Goal: Information Seeking & Learning: Learn about a topic

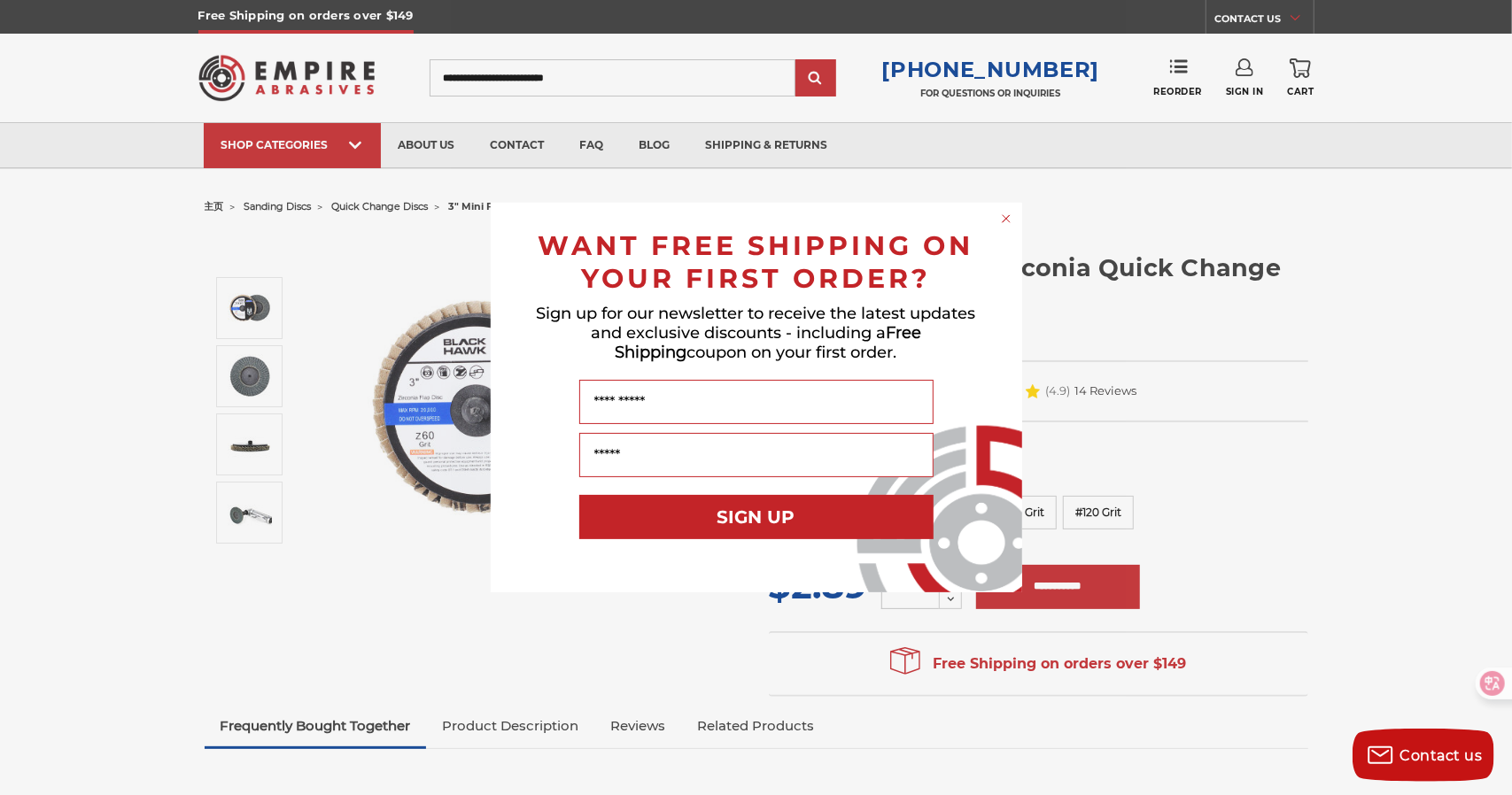
click at [1006, 214] on circle "Close dialog" at bounding box center [1006, 219] width 17 height 17
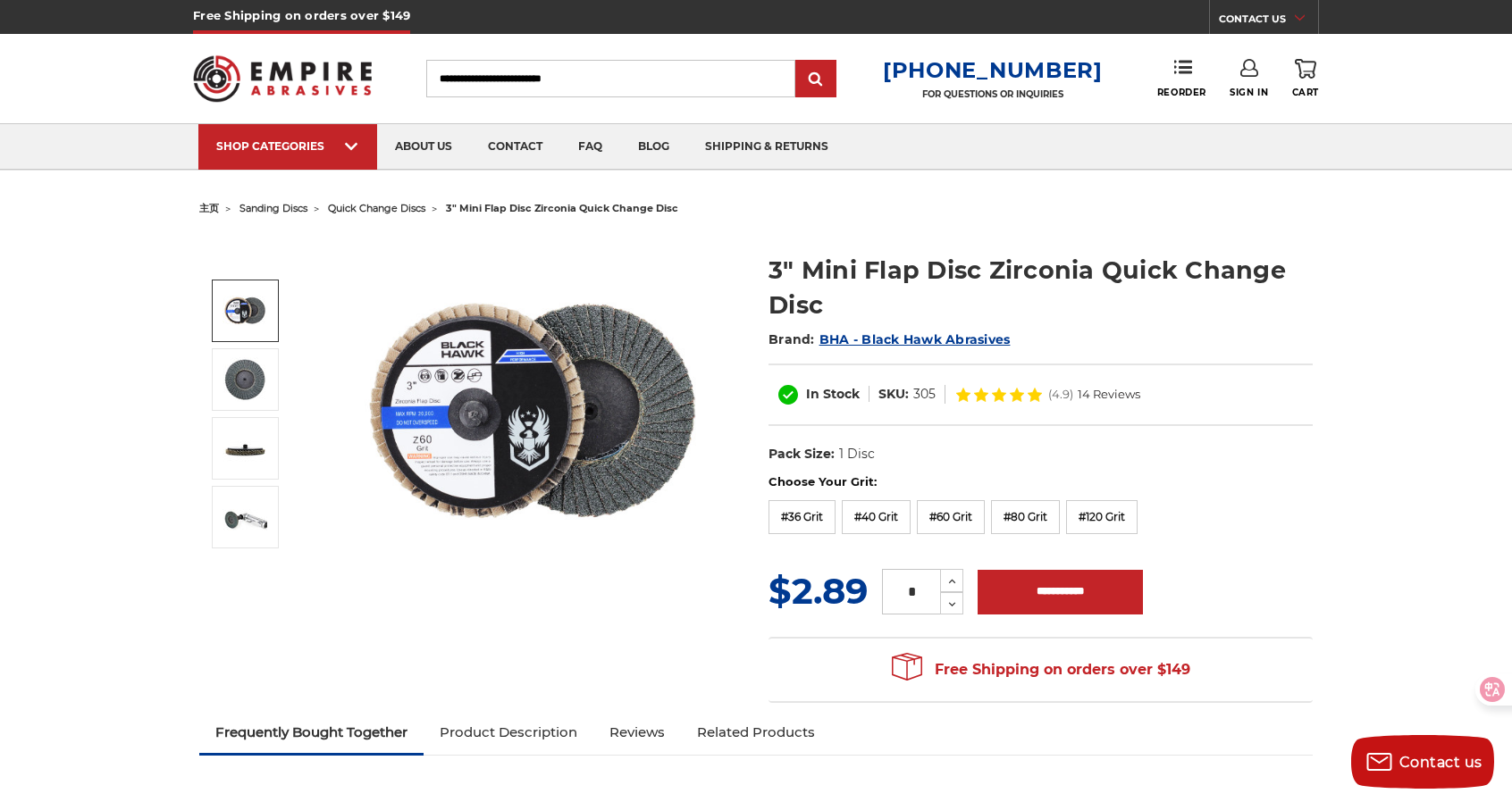
click at [238, 327] on img at bounding box center [245, 311] width 45 height 45
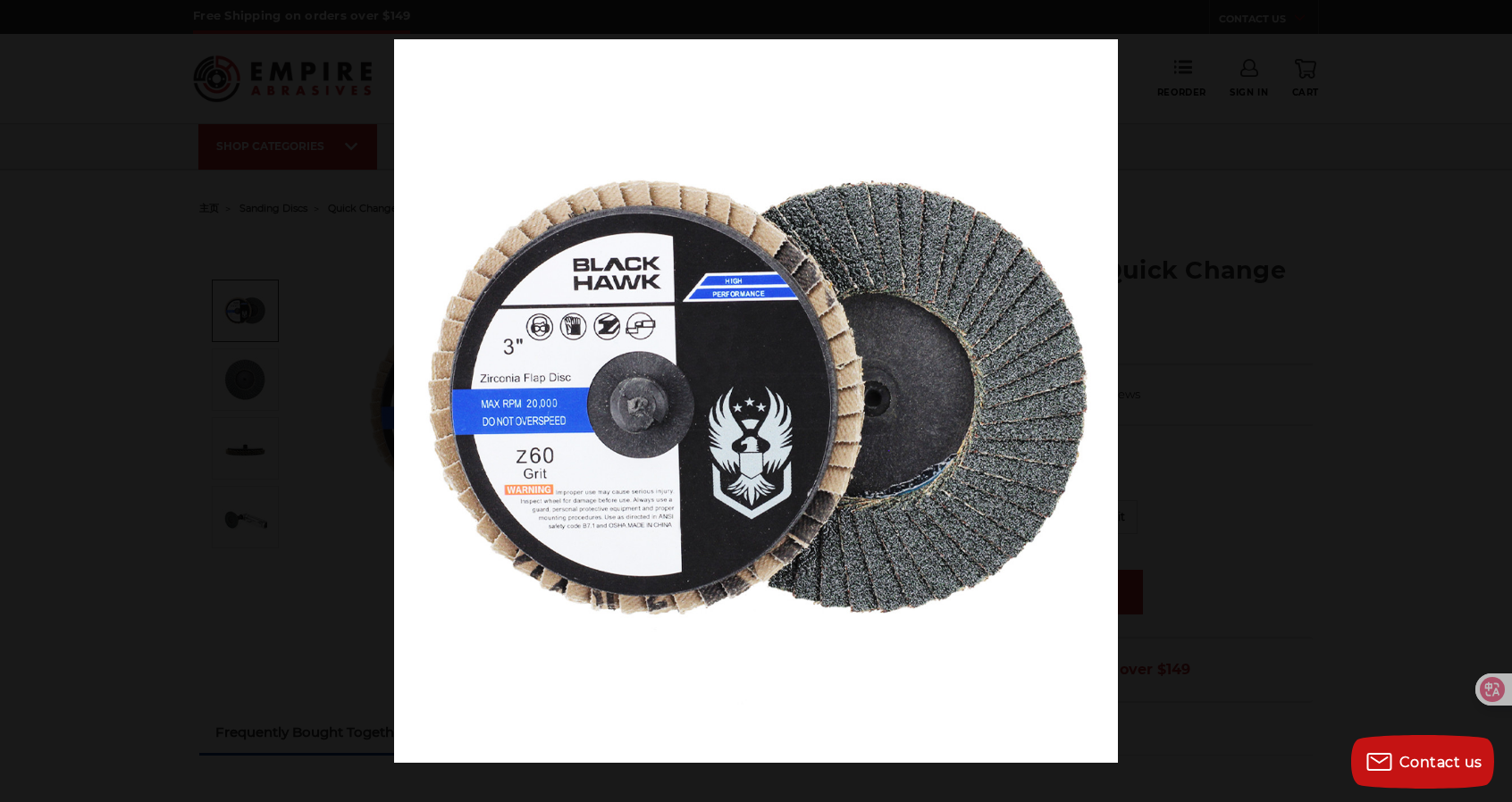
click at [1500, 19] on button at bounding box center [1492, 19] width 39 height 39
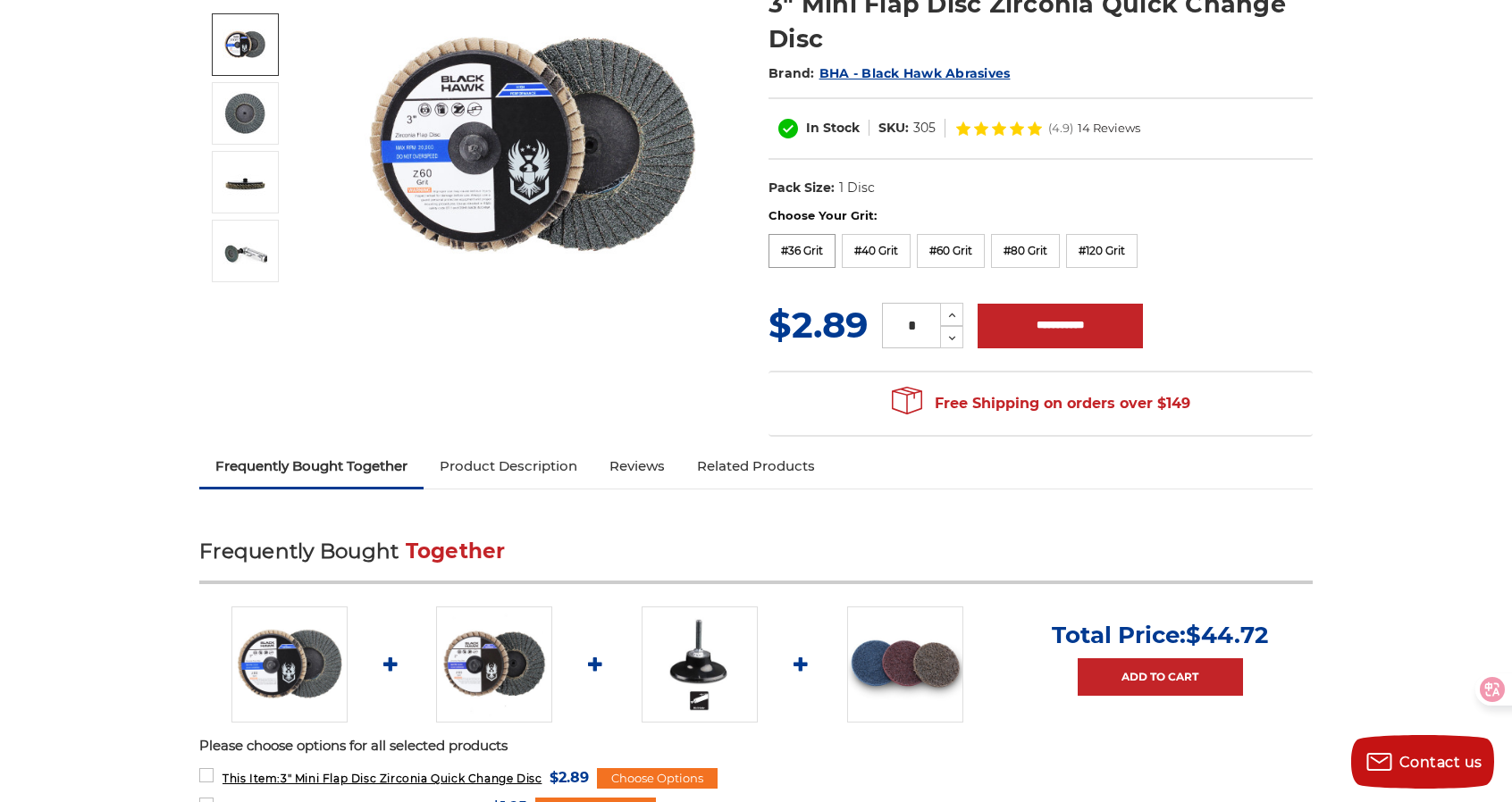
scroll to position [267, 0]
click at [824, 256] on label "#36 Grit" at bounding box center [802, 250] width 67 height 34
click at [858, 252] on label "#40 Grit" at bounding box center [876, 250] width 69 height 34
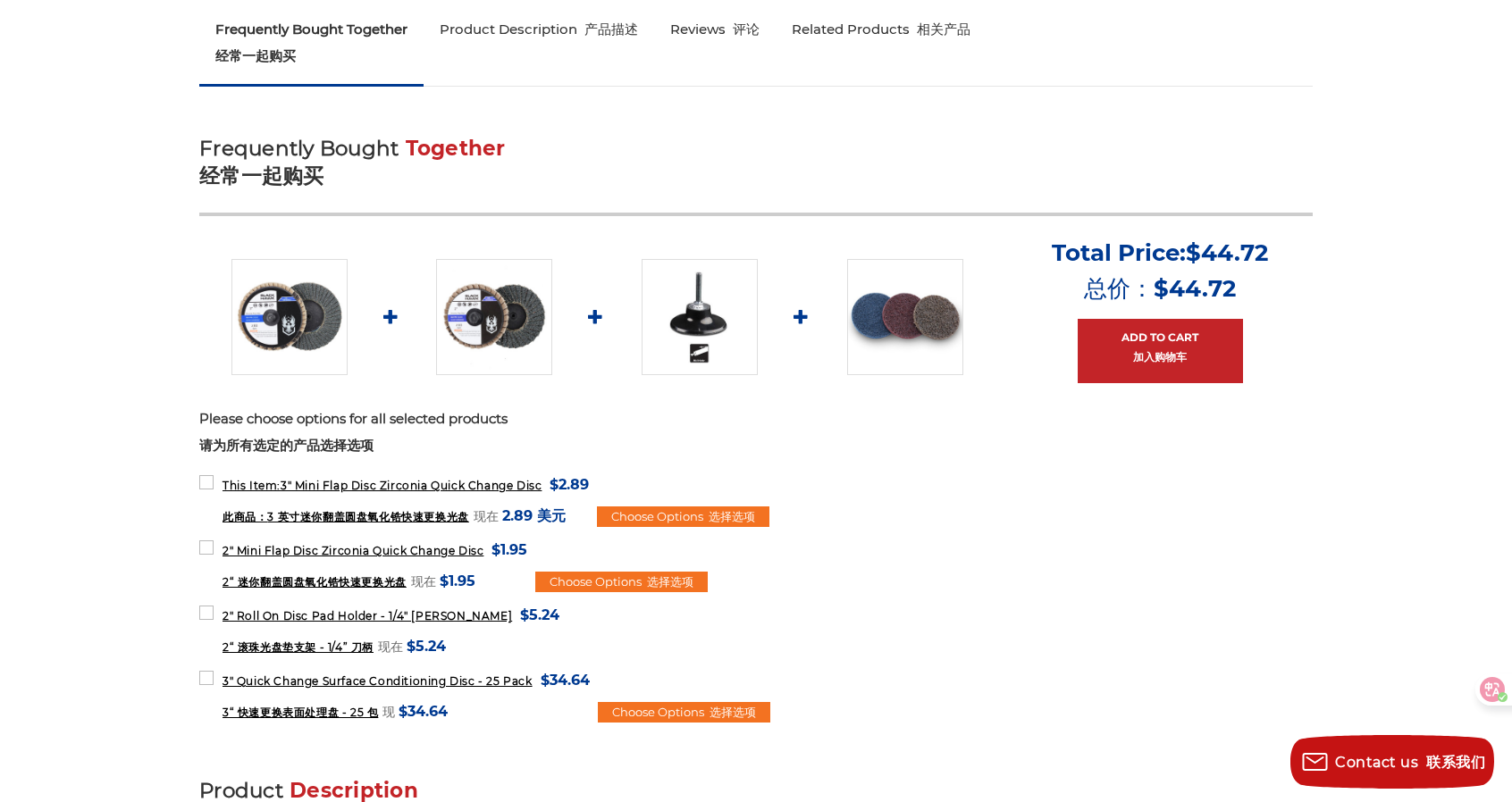
scroll to position [1011, 0]
drag, startPoint x: 362, startPoint y: 553, endPoint x: 110, endPoint y: 543, distance: 252.2
click at [327, 544] on span "2" Mini Flap Disc Zirconia Quick Change Disc" at bounding box center [353, 550] width 261 height 13
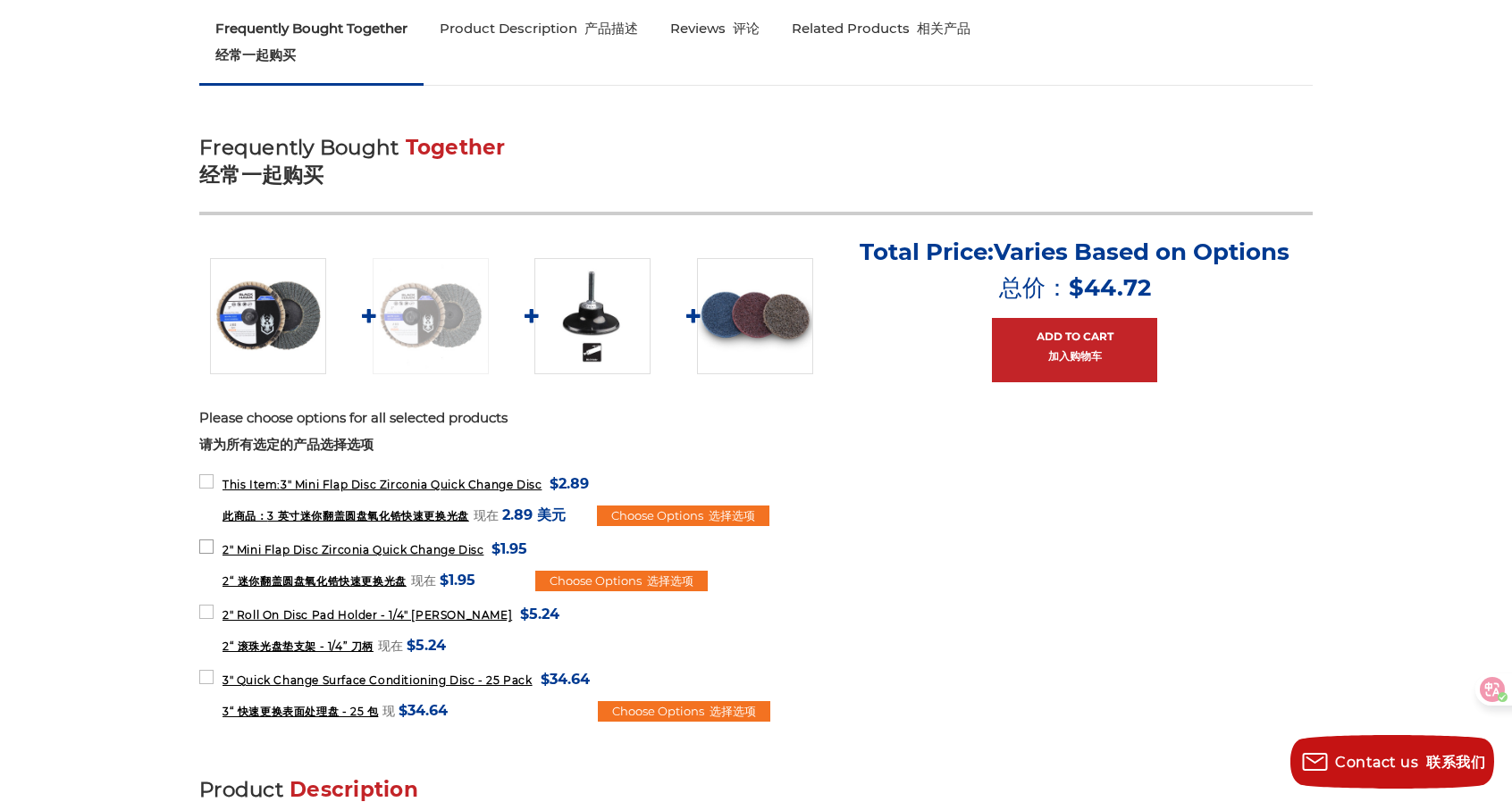
click at [327, 544] on span "2" Mini Flap Disc Zirconia Quick Change Disc" at bounding box center [353, 550] width 261 height 13
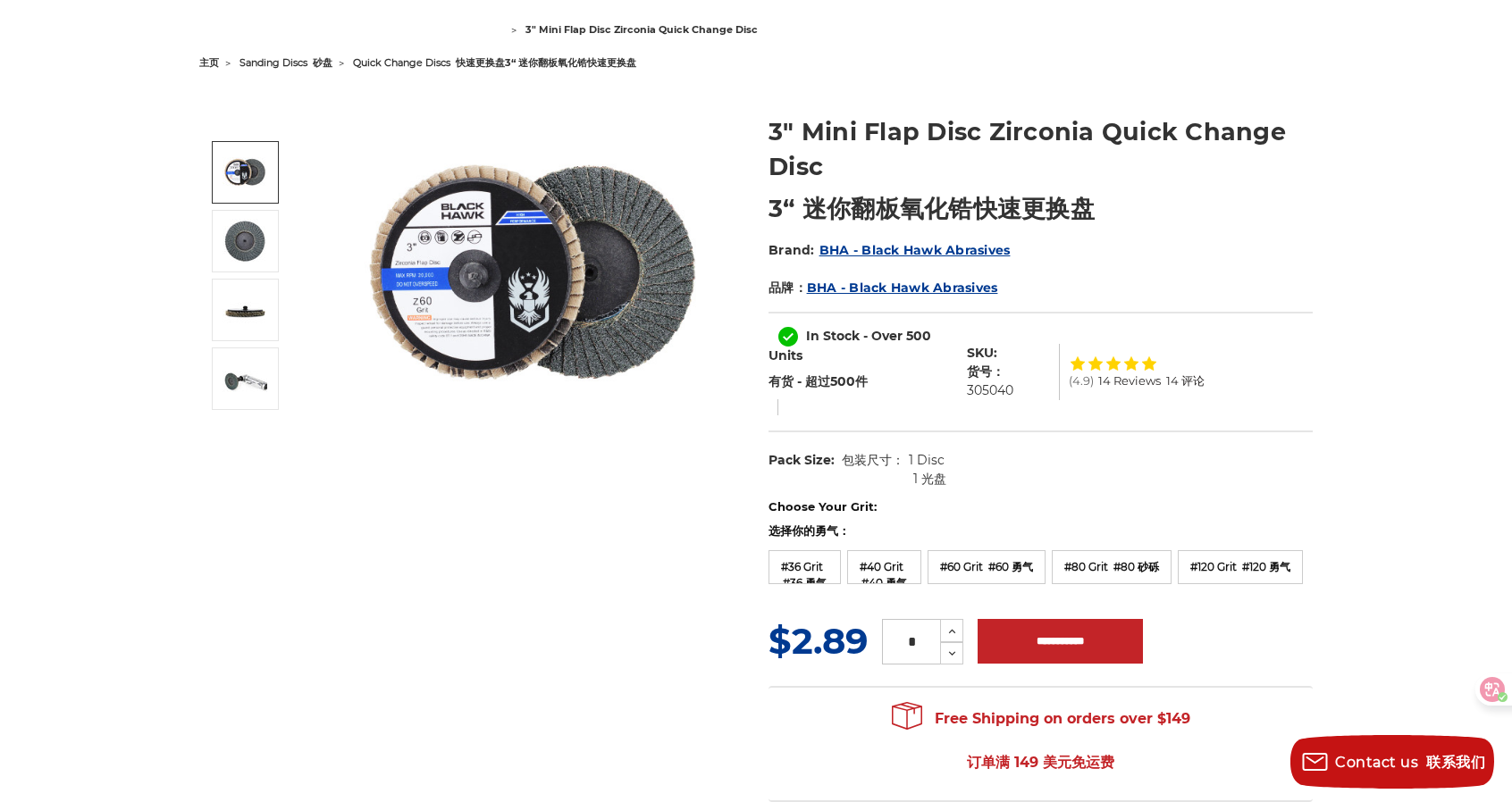
scroll to position [207, 0]
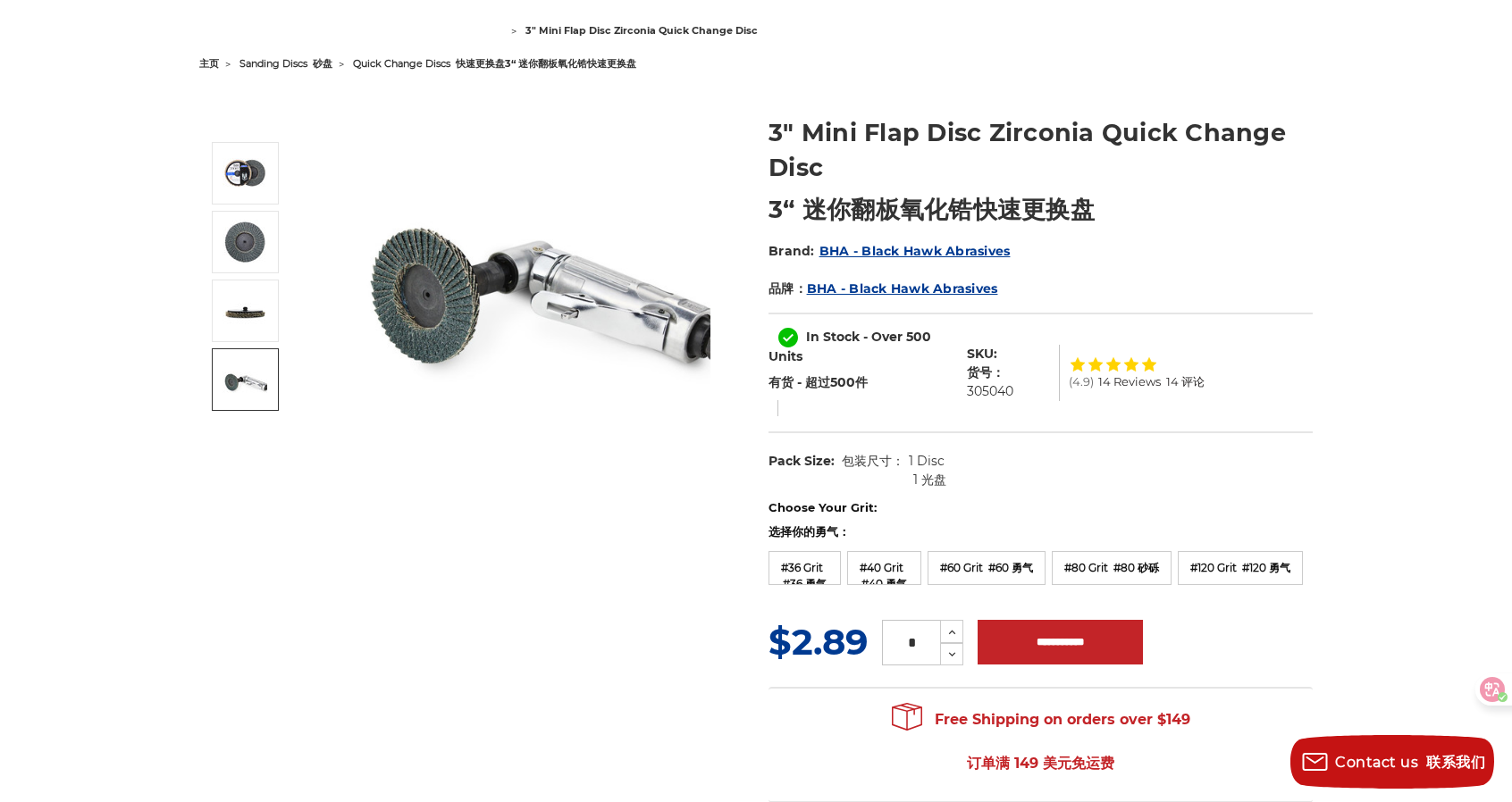
click at [252, 389] on img at bounding box center [245, 379] width 45 height 45
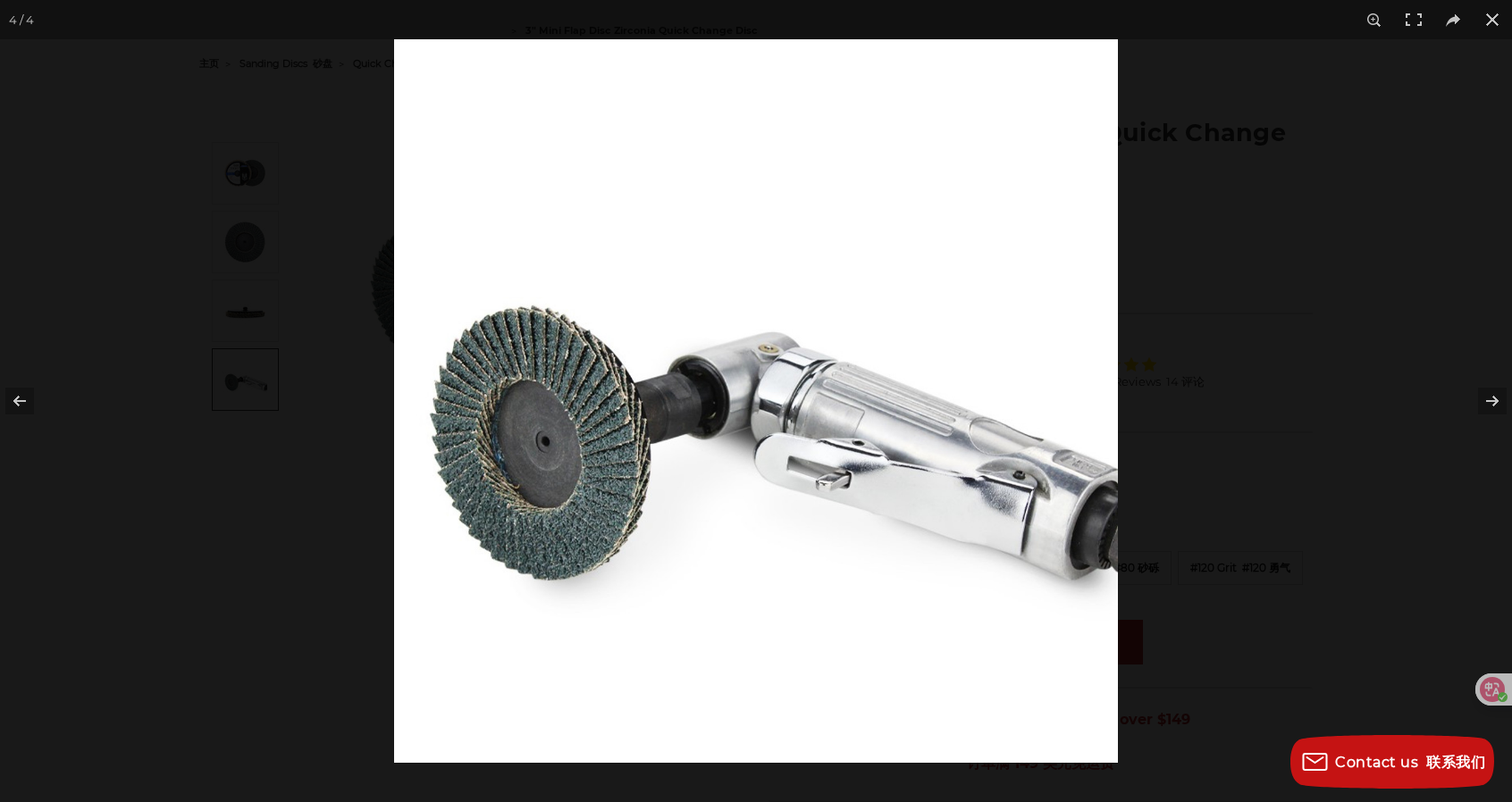
click at [243, 317] on div at bounding box center [756, 401] width 1512 height 802
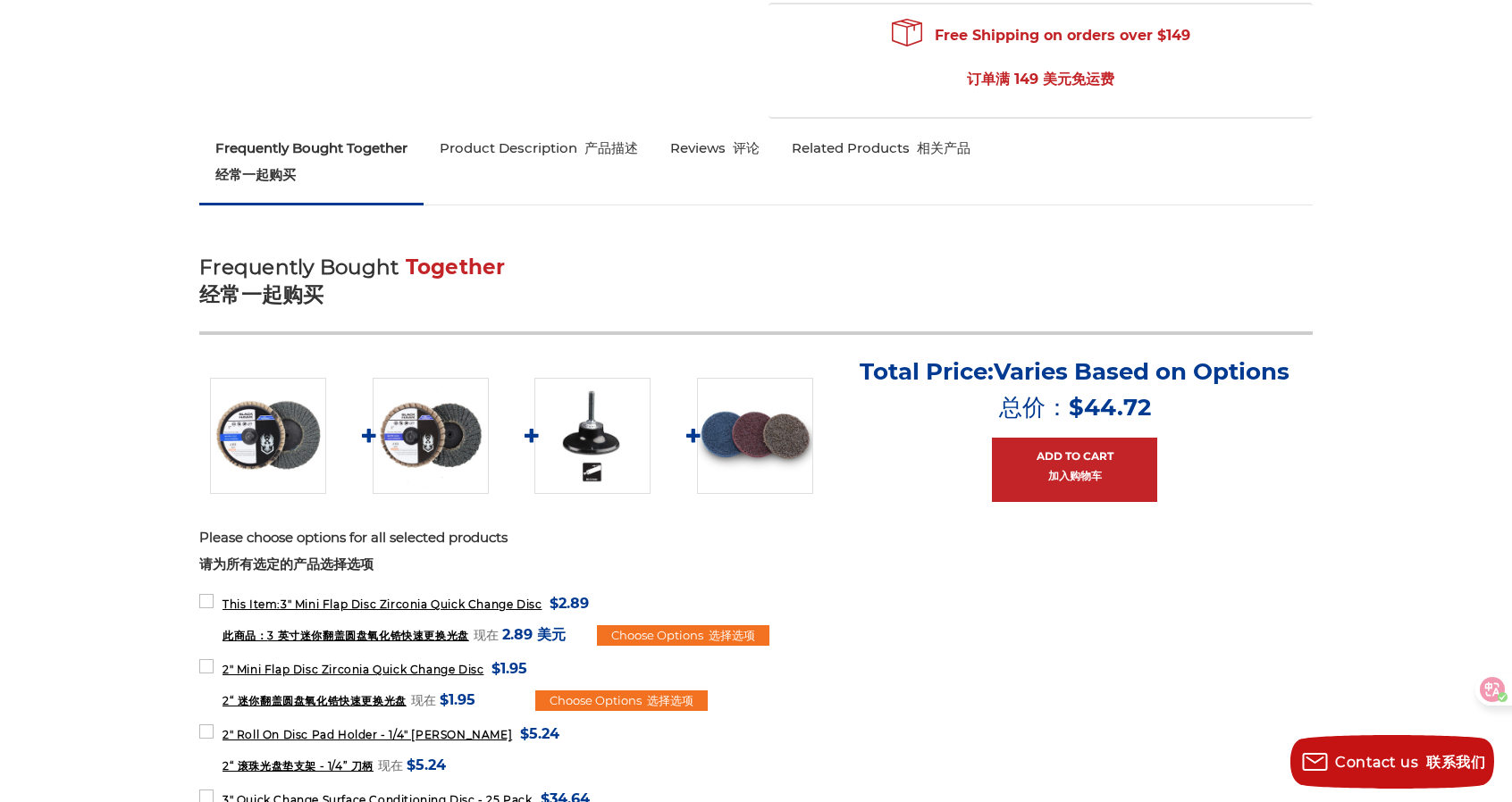
scroll to position [892, 0]
click at [424, 441] on img at bounding box center [430, 435] width 116 height 116
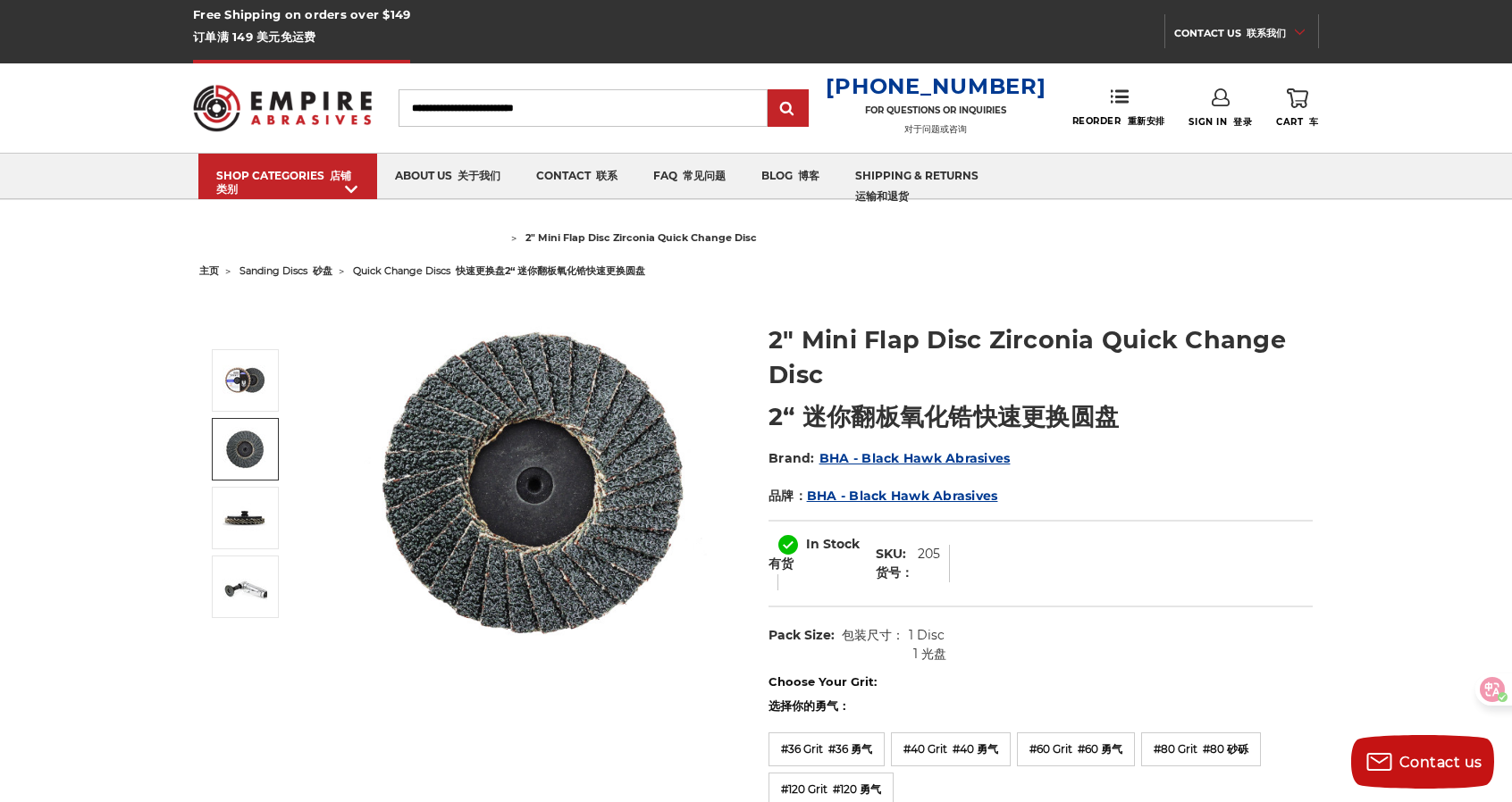
click at [239, 451] on img at bounding box center [245, 449] width 45 height 45
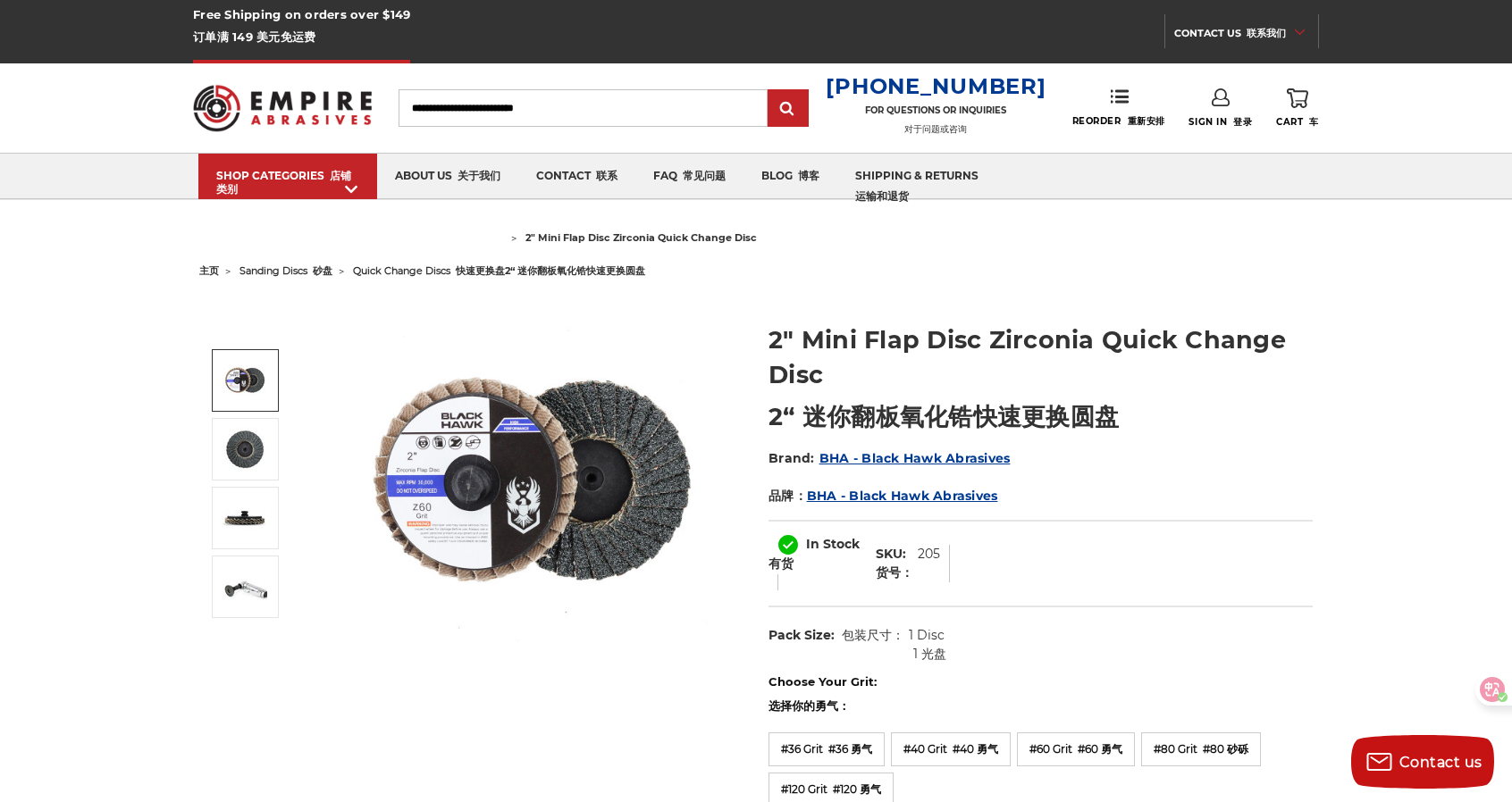
click at [263, 385] on img at bounding box center [245, 380] width 45 height 45
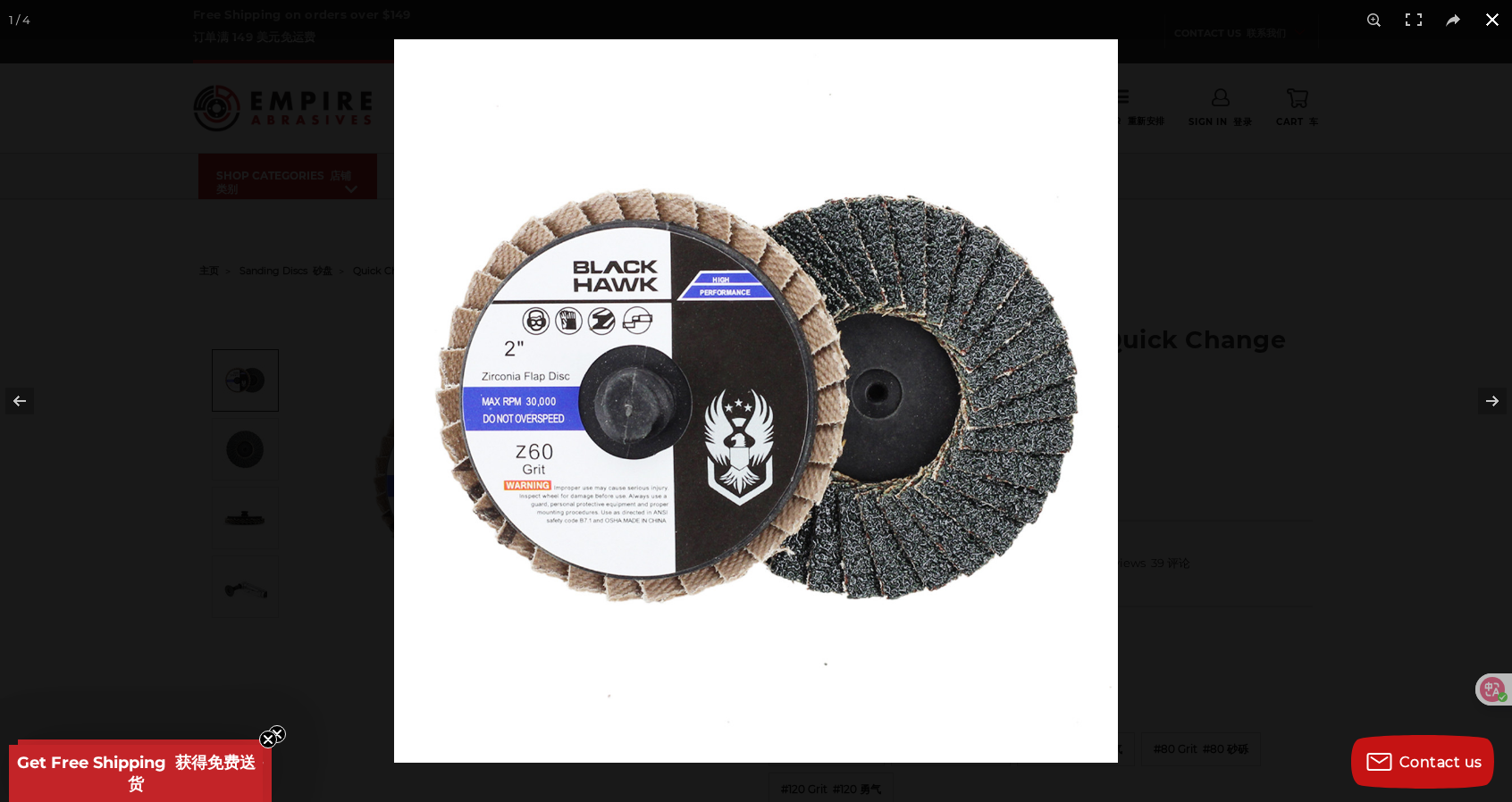
click at [1490, 17] on button at bounding box center [1492, 19] width 39 height 39
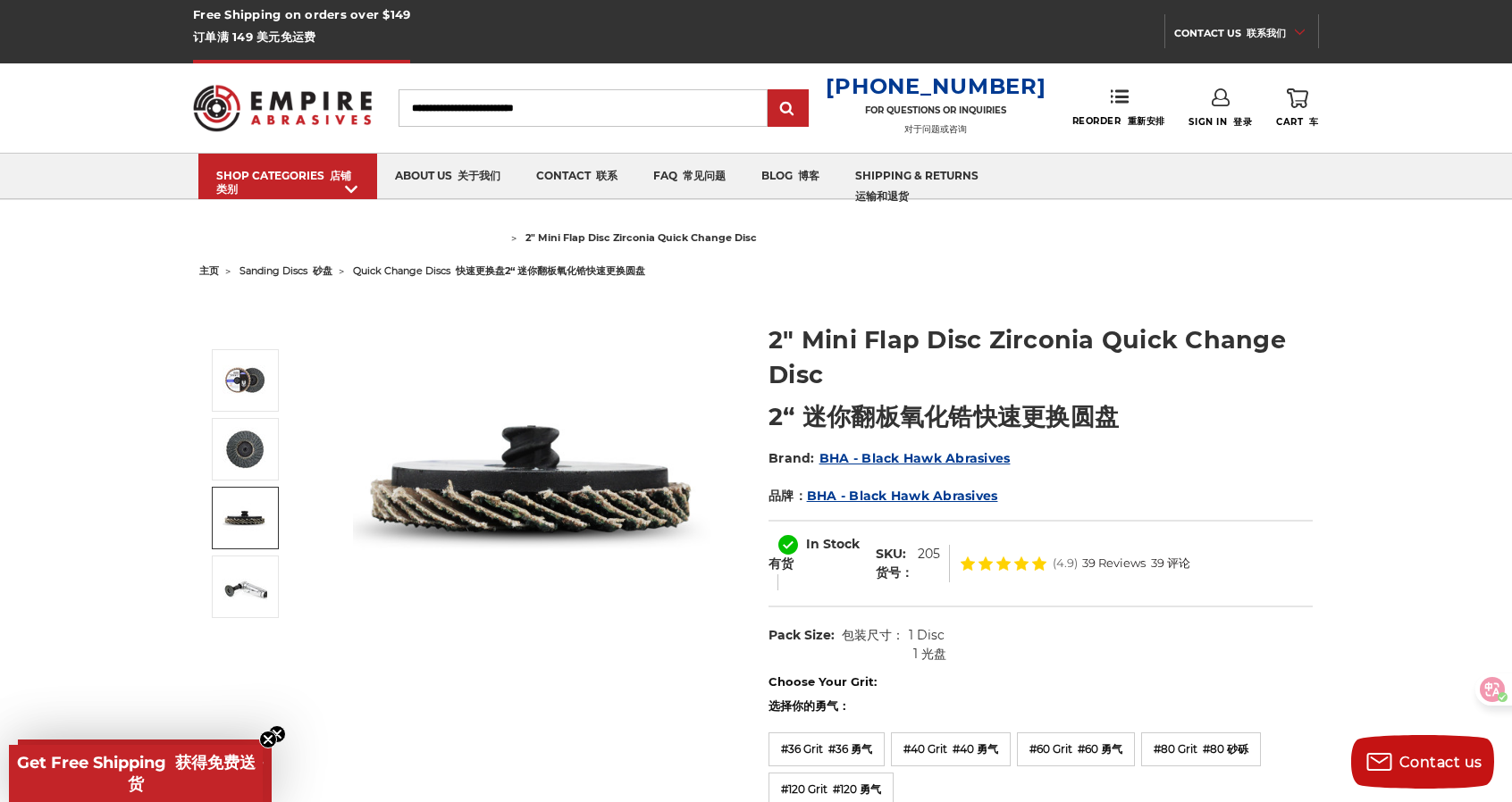
click at [244, 514] on img at bounding box center [245, 518] width 45 height 45
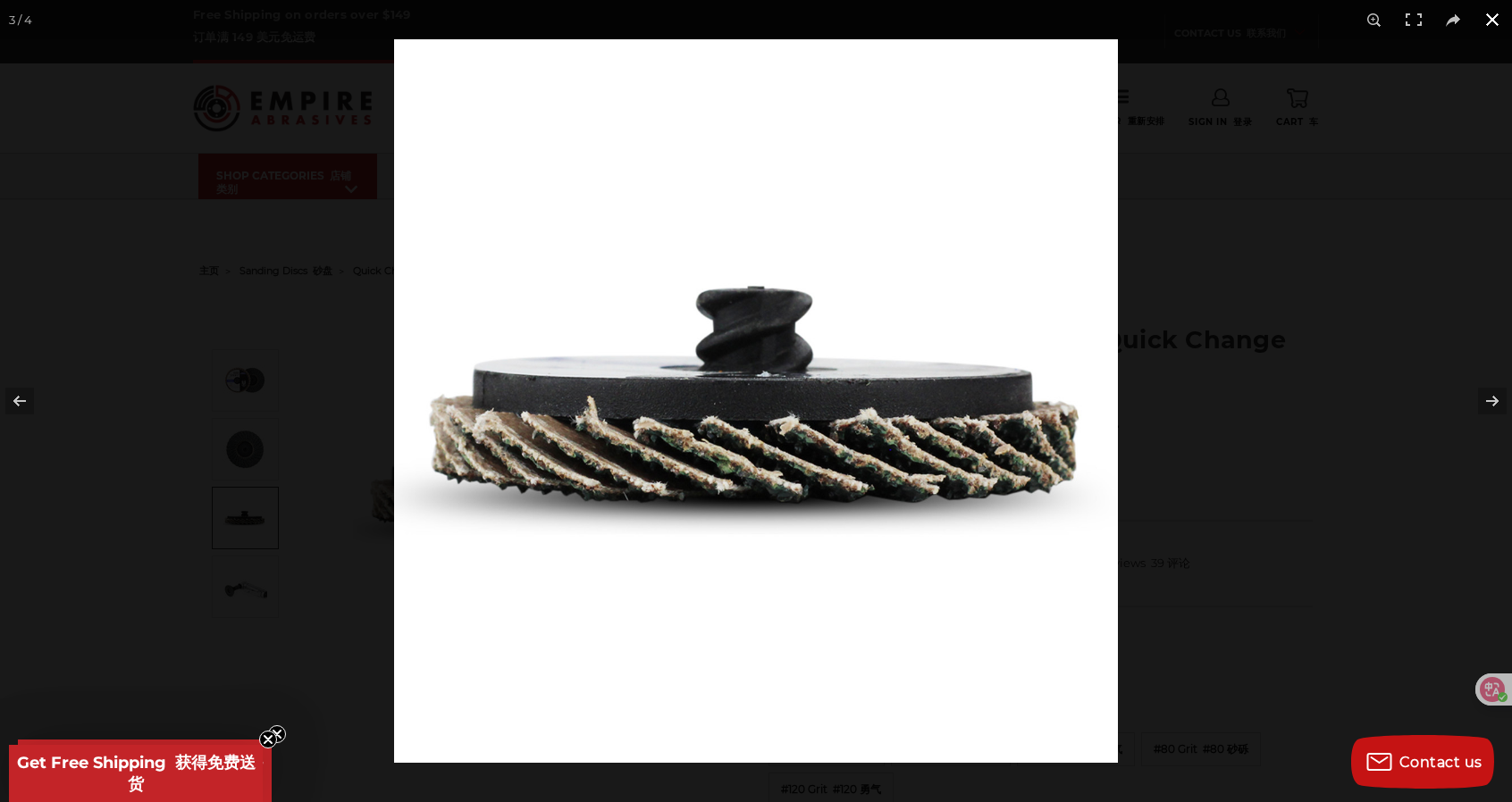
click at [1493, 12] on button at bounding box center [1492, 19] width 39 height 39
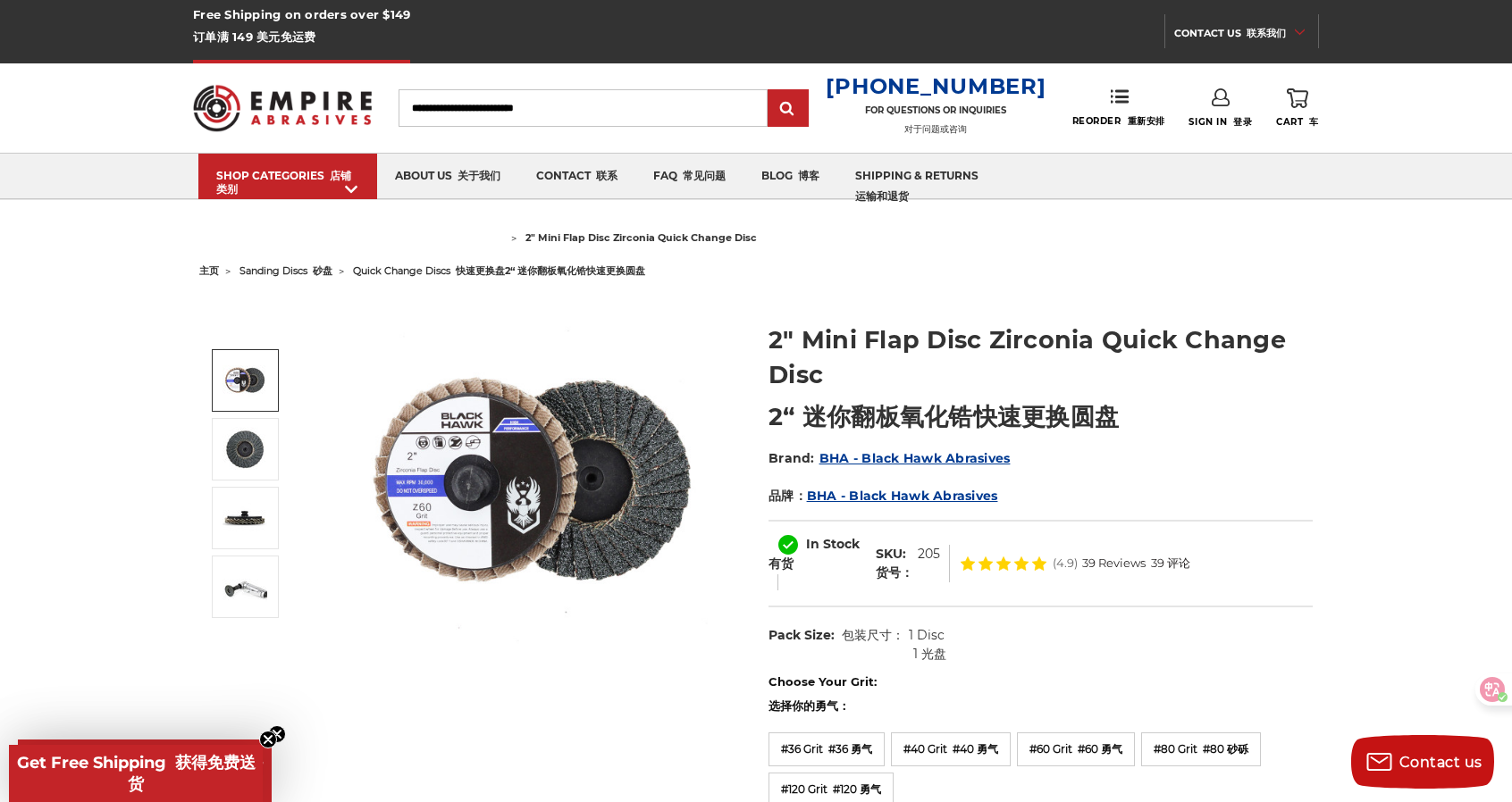
click at [246, 370] on img at bounding box center [245, 380] width 45 height 45
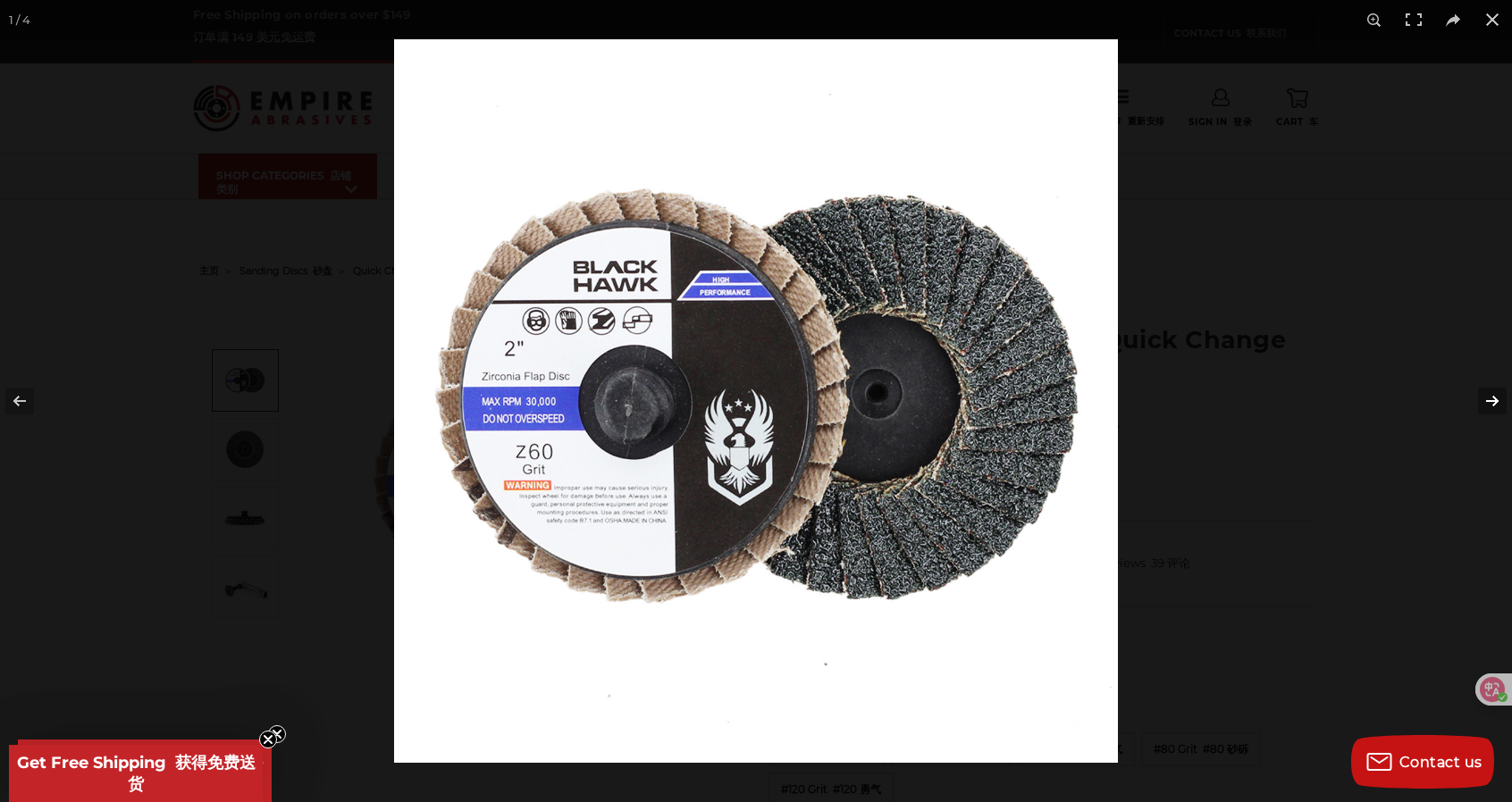
click at [1499, 400] on button at bounding box center [1480, 401] width 62 height 89
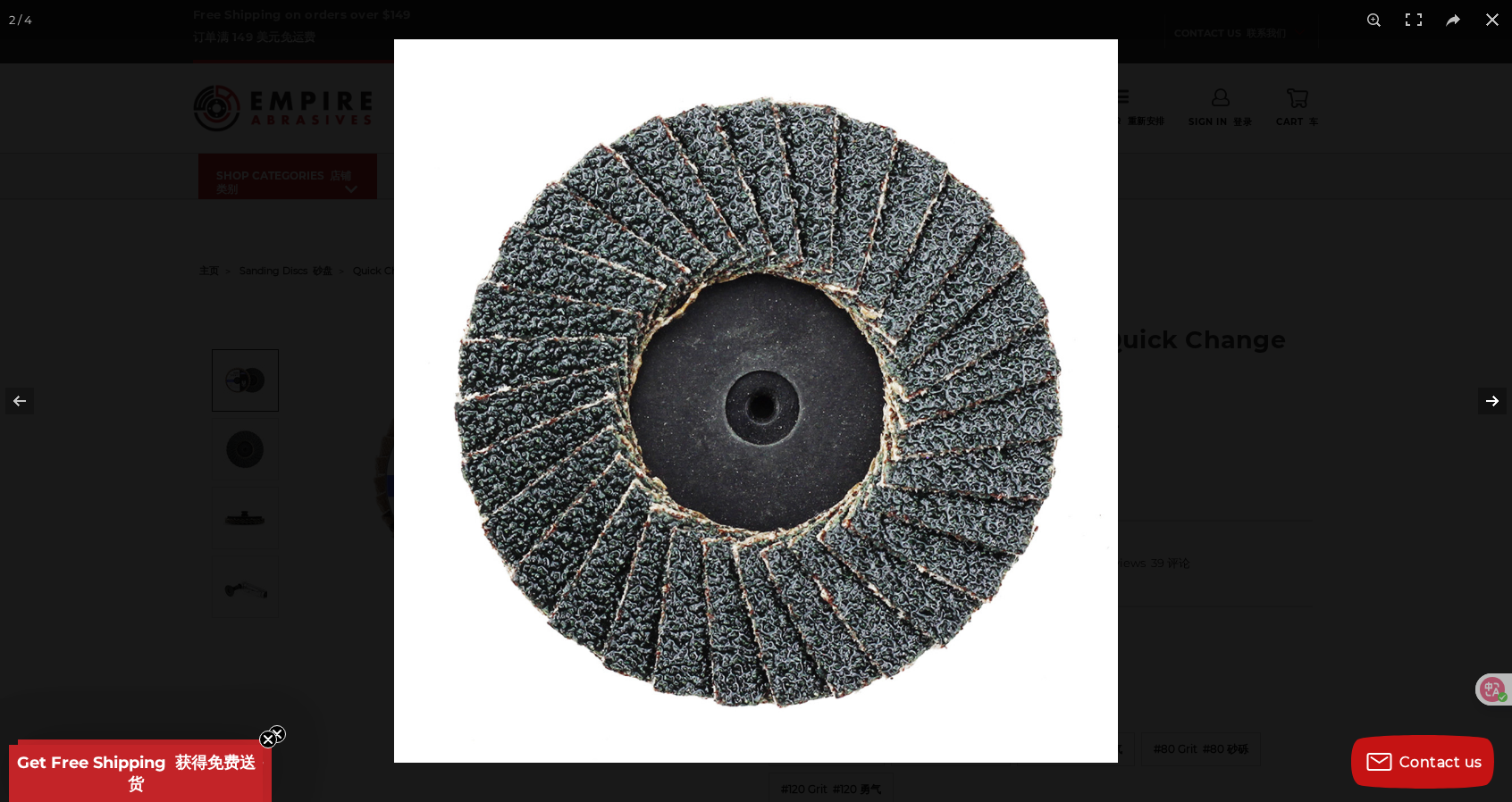
click at [1499, 400] on button at bounding box center [1480, 401] width 62 height 89
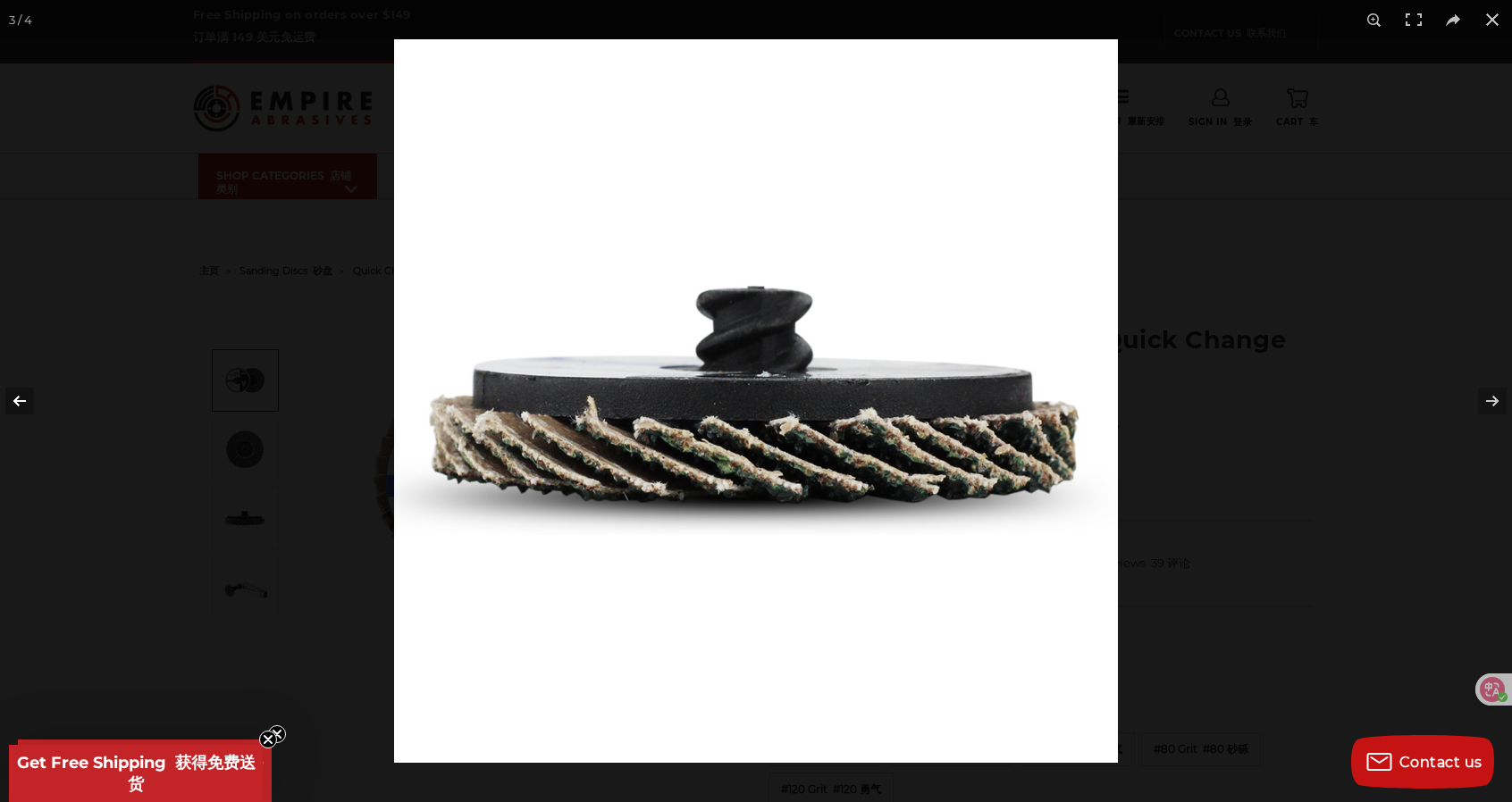
click at [20, 392] on button at bounding box center [31, 401] width 62 height 89
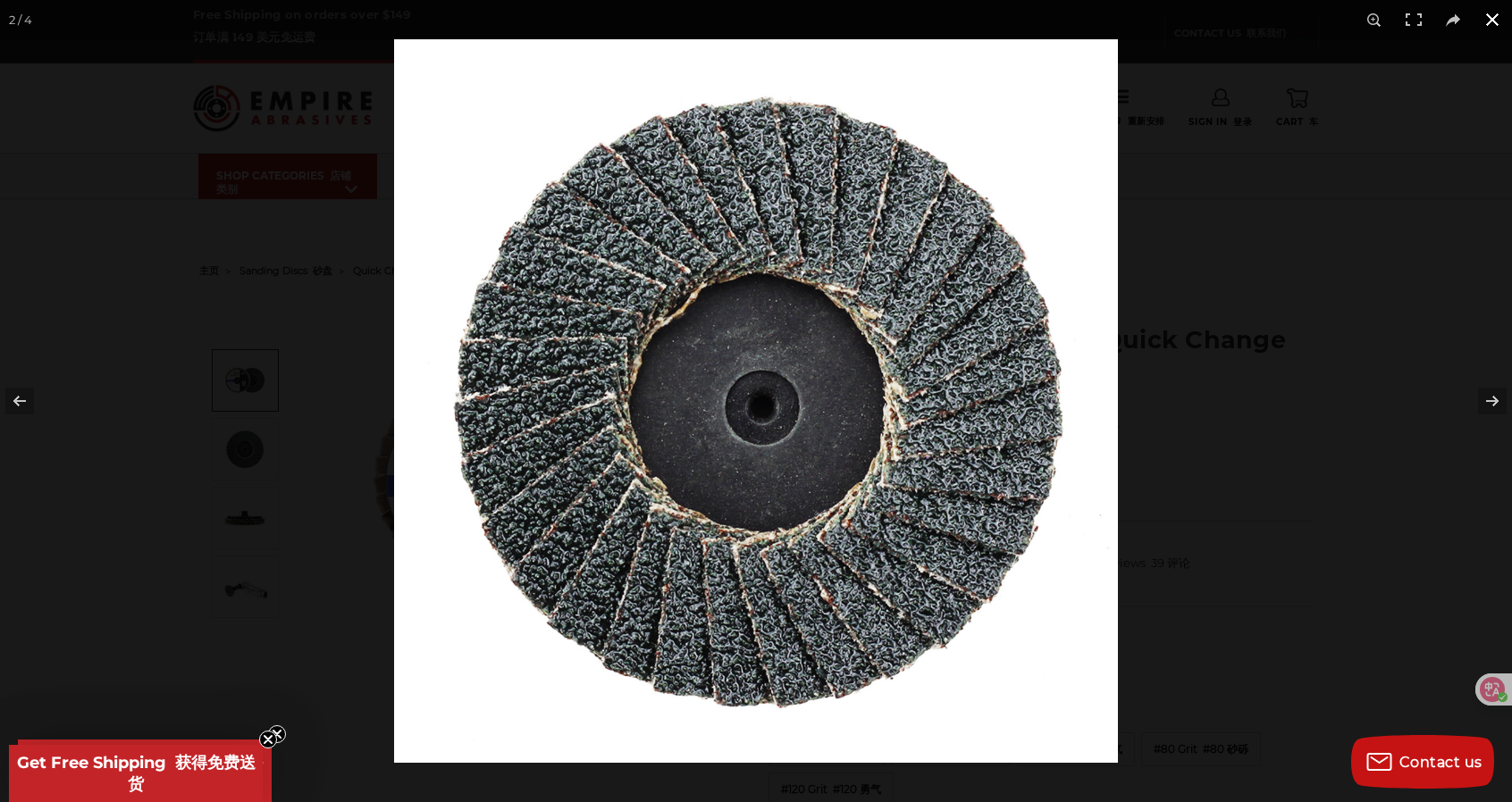
click at [152, 429] on div at bounding box center [756, 401] width 1512 height 802
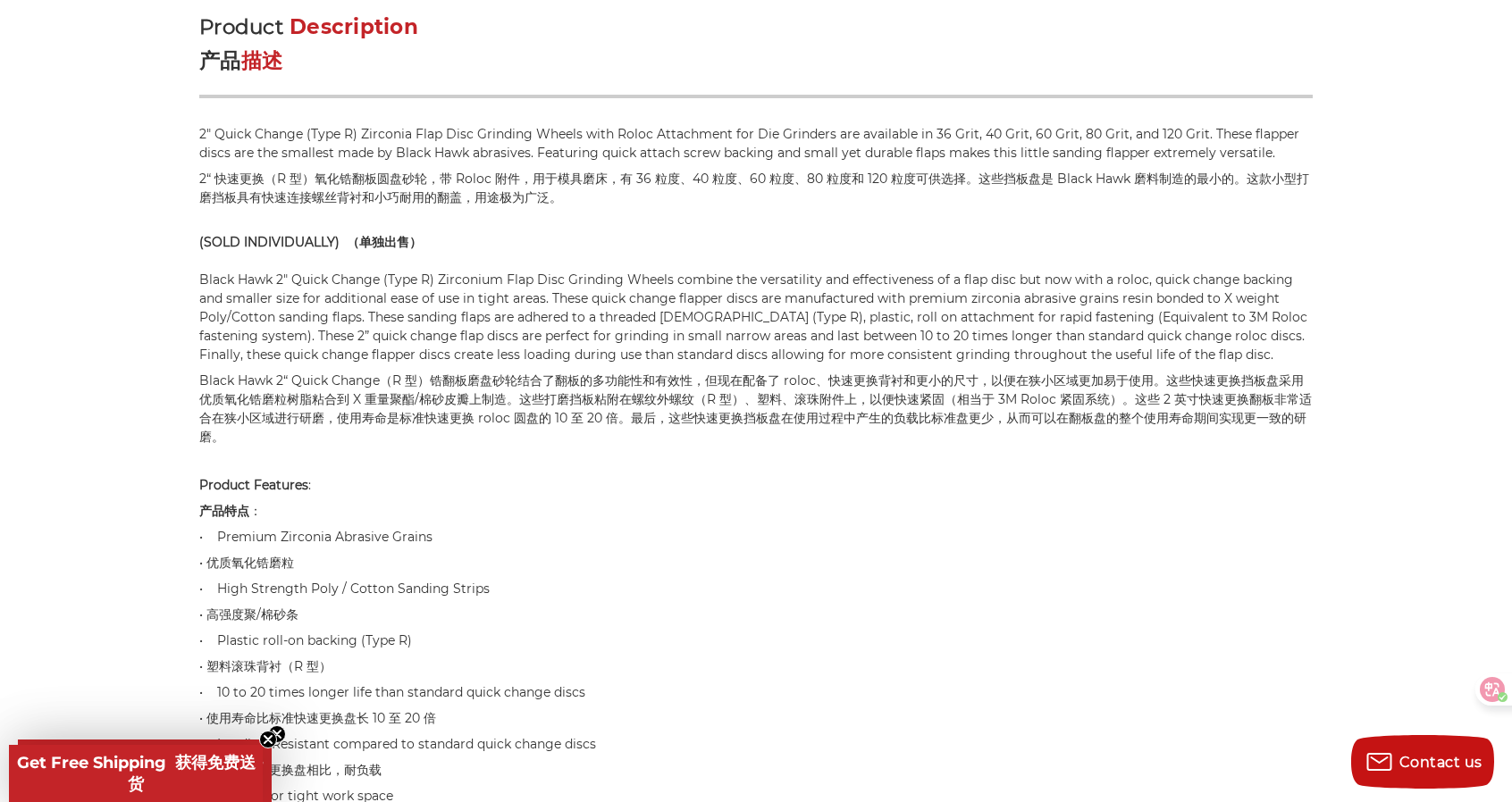
scroll to position [1788, 0]
drag, startPoint x: 388, startPoint y: 278, endPoint x: 429, endPoint y: 279, distance: 41.0
click at [429, 279] on p "2" Quick Change (Type R) Zirconia Flap Disc Grinding Wheels with Roloc Attachme…" at bounding box center [756, 290] width 1113 height 329
drag, startPoint x: 215, startPoint y: 634, endPoint x: 492, endPoint y: 641, distance: 277.1
click at [492, 641] on p "Product Features : 产品特点 ： • Premium Zirconia Abrasive Grains • 优质氧化锆磨粒 • High S…" at bounding box center [756, 683] width 1113 height 415
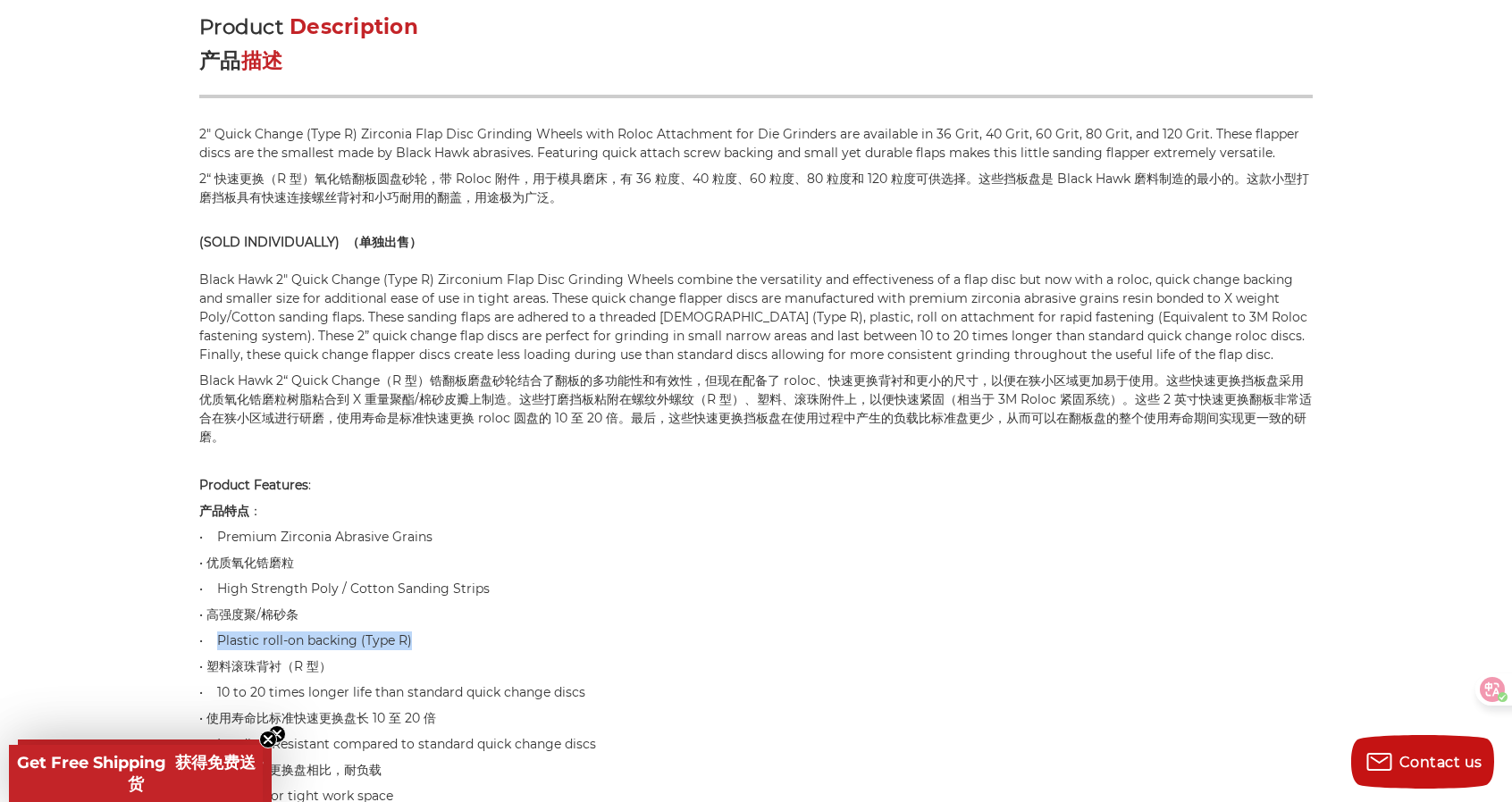
copy p "Plastic roll-on backing (Type R)"
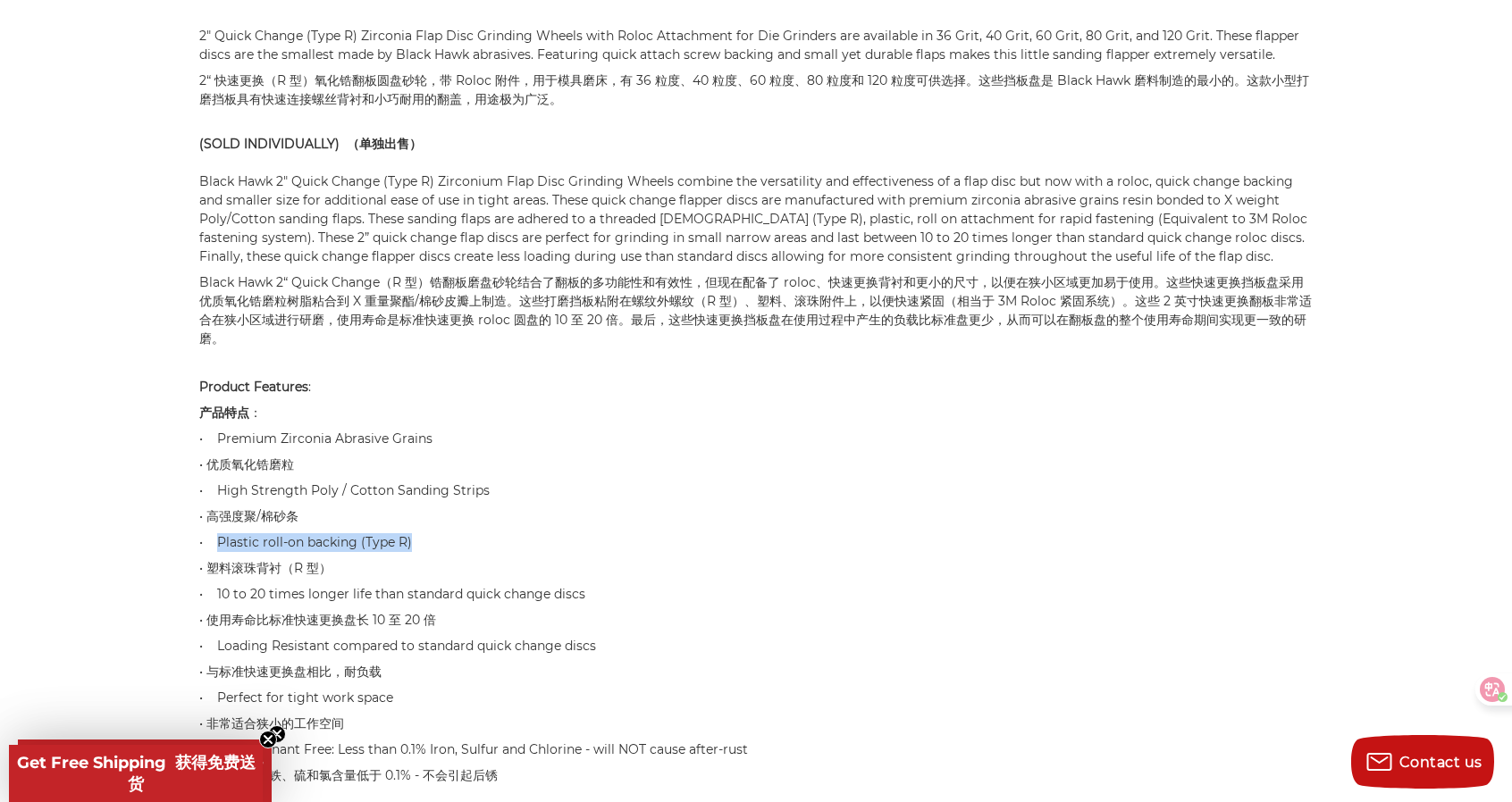
scroll to position [1885, 0]
